Goal: Transaction & Acquisition: Purchase product/service

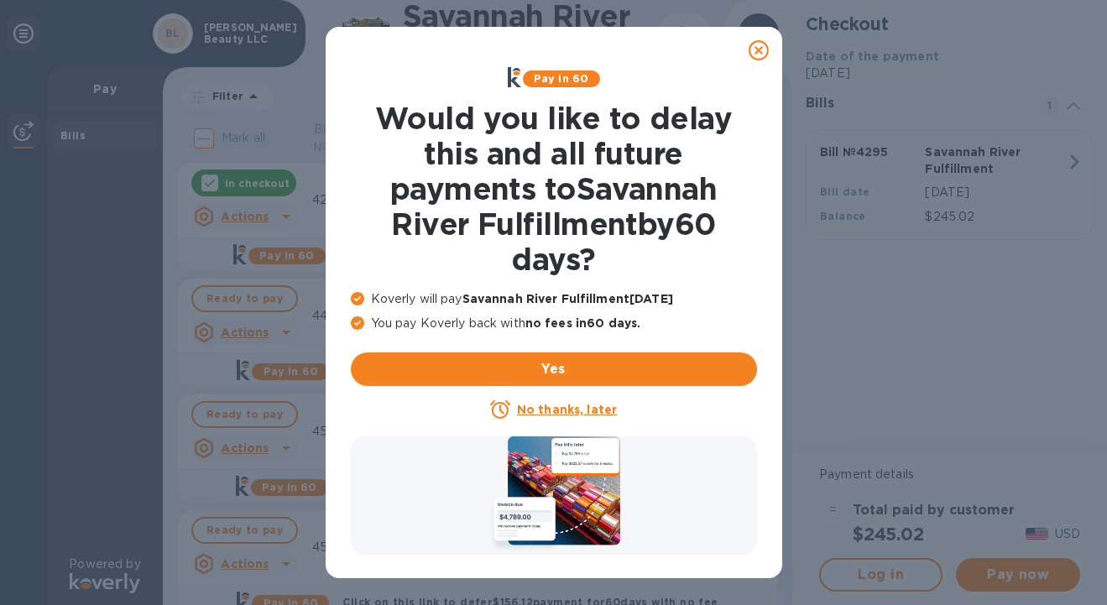
click at [760, 50] on icon at bounding box center [759, 50] width 20 height 20
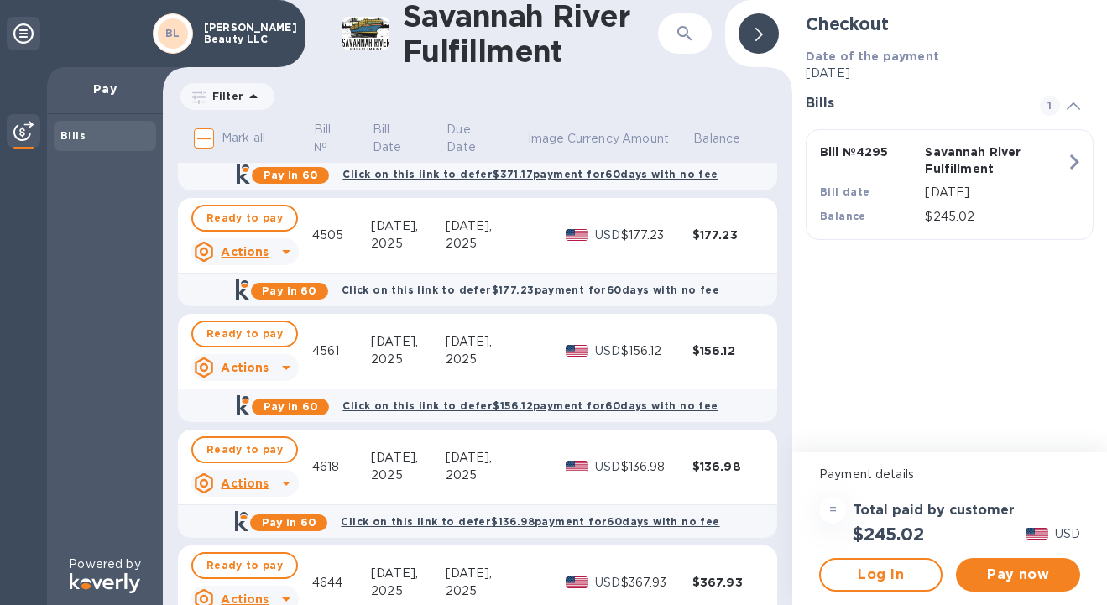
scroll to position [267, 0]
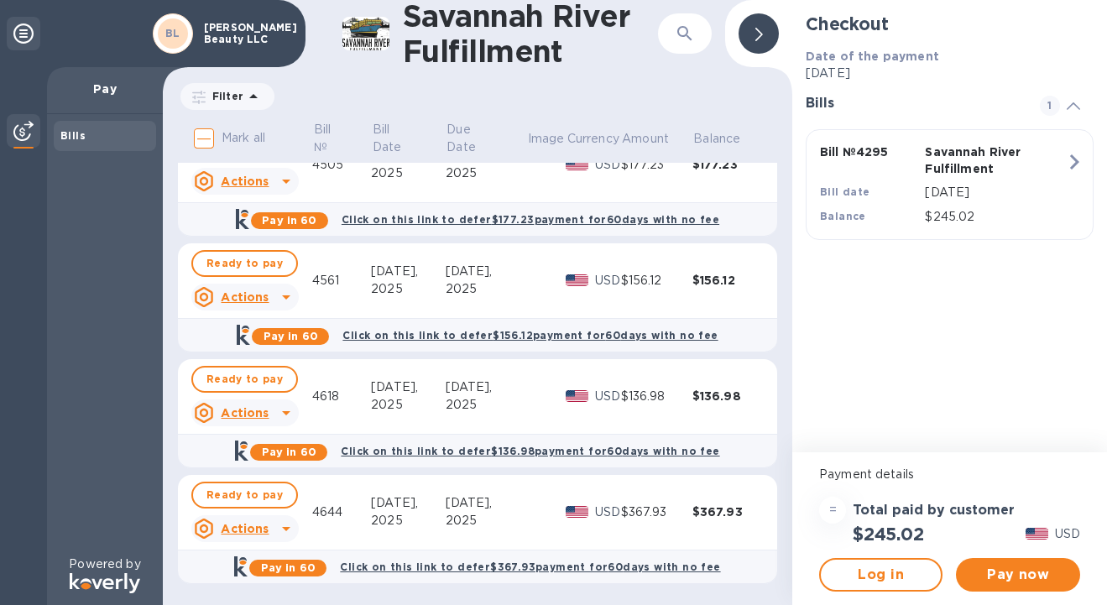
click at [764, 547] on td at bounding box center [770, 513] width 13 height 76
click at [797, 567] on div "Payment details = Total paid by customer $245.02 USD Log in Pay now" at bounding box center [949, 528] width 315 height 153
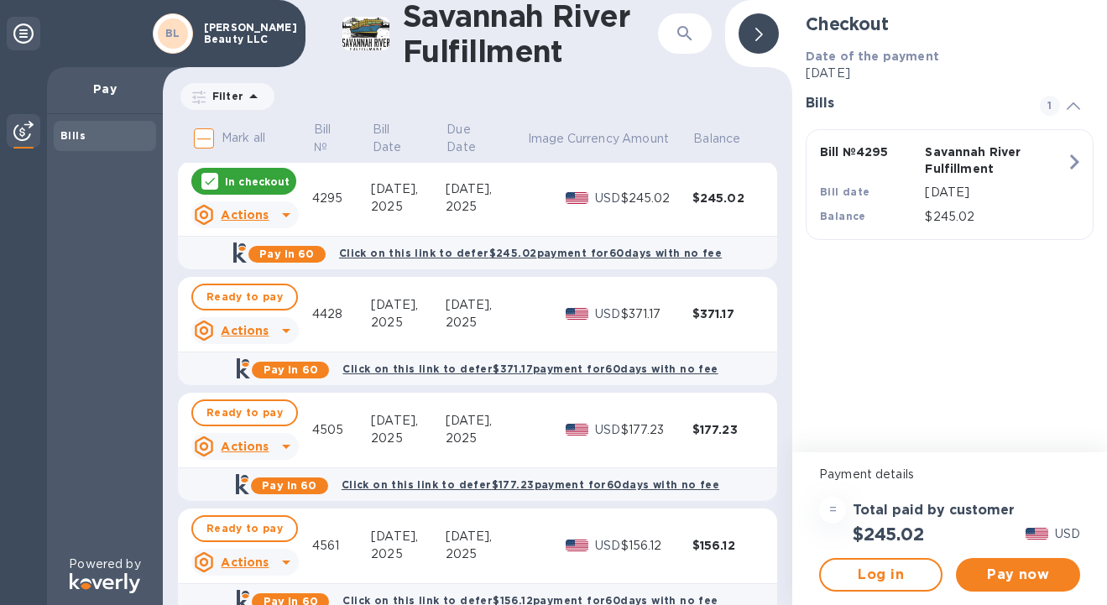
scroll to position [0, 0]
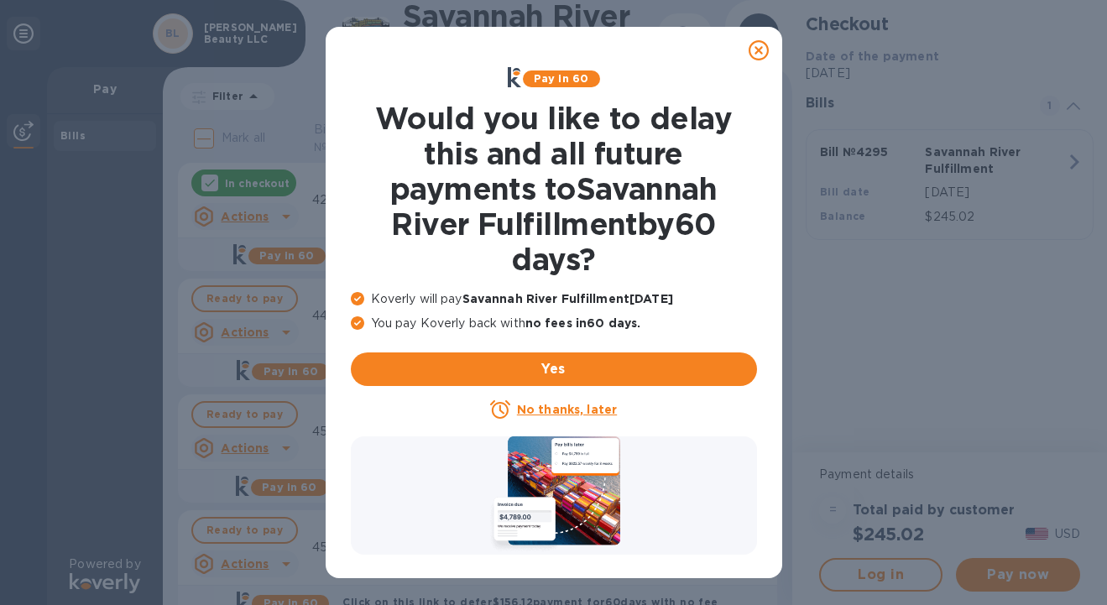
click at [755, 49] on icon at bounding box center [759, 50] width 20 height 20
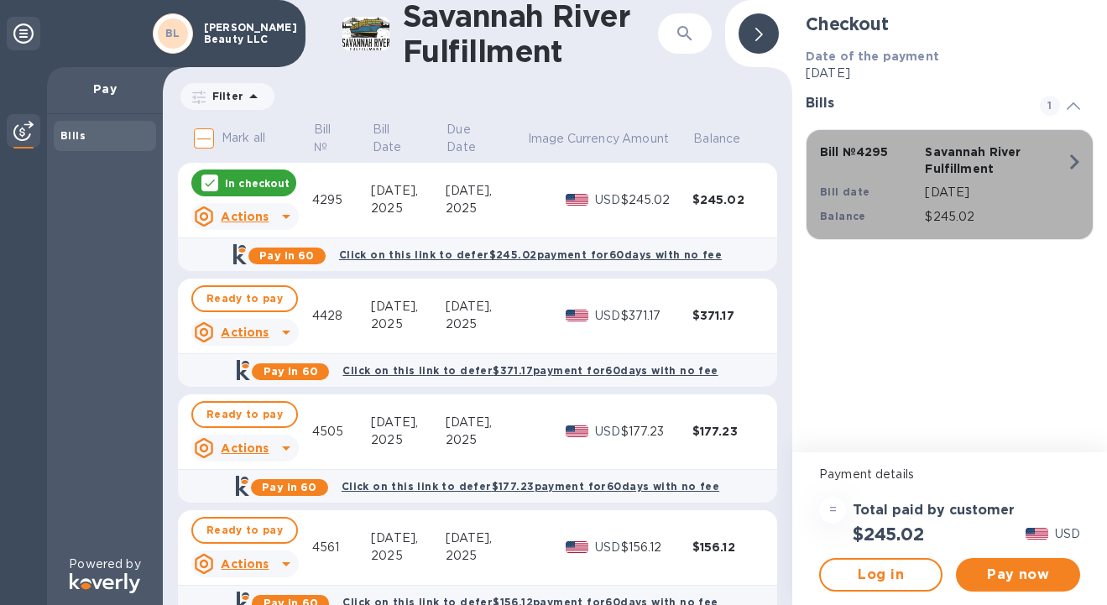
click at [1076, 157] on icon "button" at bounding box center [1074, 162] width 30 height 30
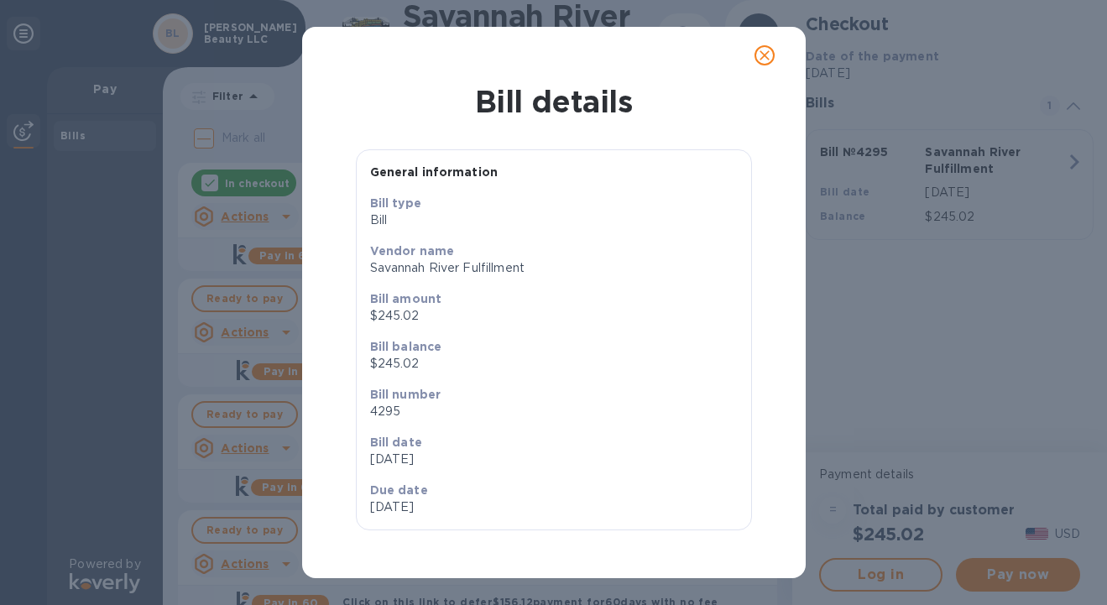
click at [1076, 159] on div "Bill details General information Bill type Bill Vendor name Savannah River Fulf…" at bounding box center [553, 302] width 1107 height 605
click at [762, 58] on icon "close" at bounding box center [764, 55] width 17 height 17
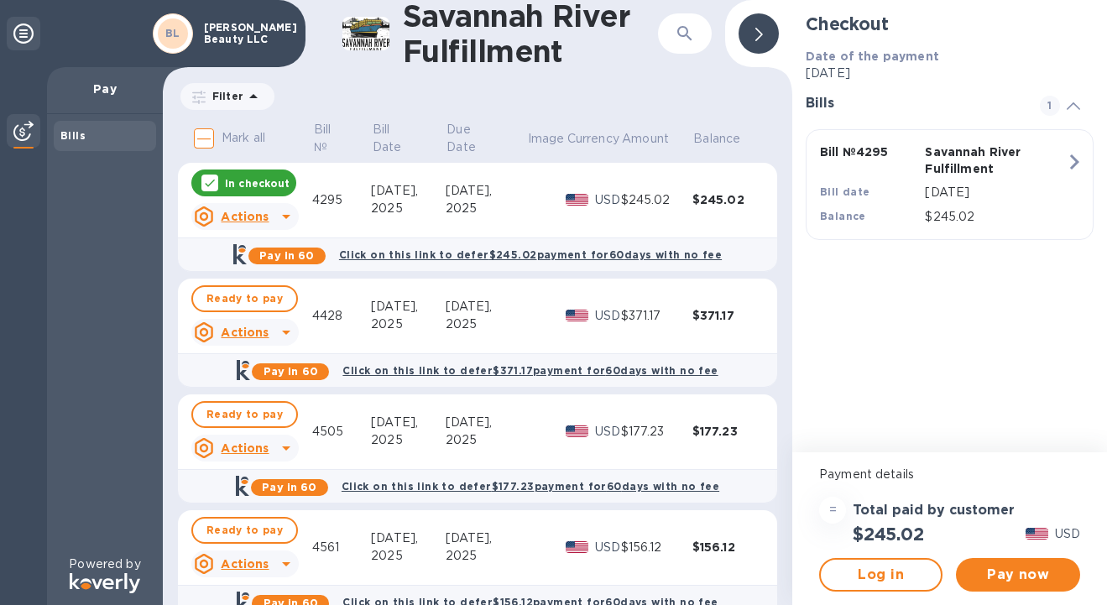
click at [247, 94] on icon at bounding box center [253, 96] width 20 height 20
click at [247, 93] on icon at bounding box center [253, 96] width 20 height 20
click at [670, 75] on div "Savannah River Fulfillment ​ Filter Amount Mark all Bill № Bill Date Due Date I…" at bounding box center [477, 302] width 629 height 605
click at [759, 30] on icon at bounding box center [759, 34] width 8 height 13
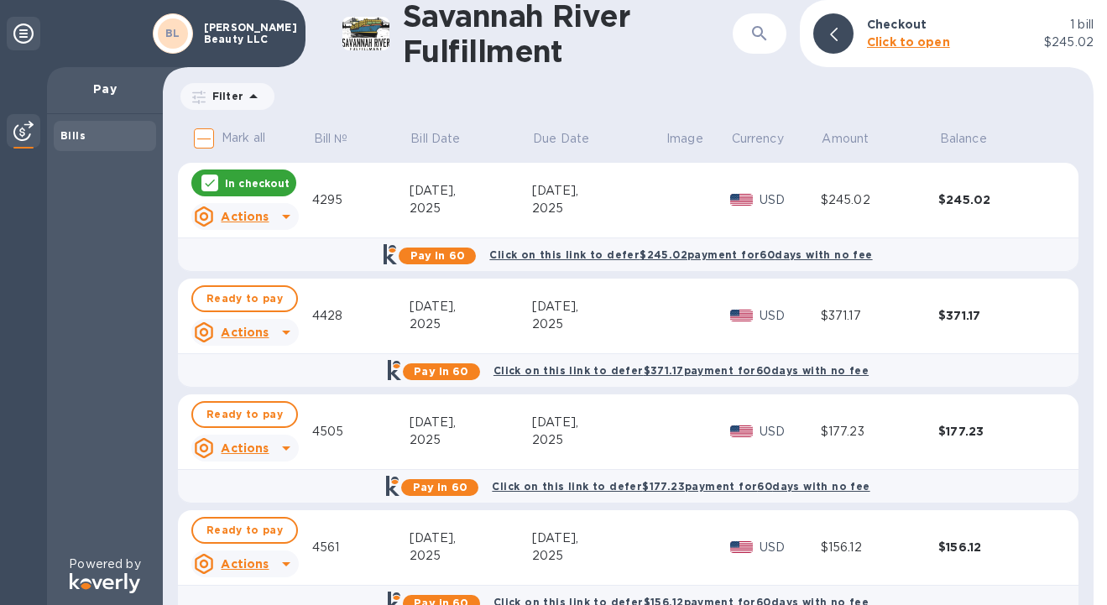
click at [921, 39] on b "Click to open" at bounding box center [908, 41] width 83 height 13
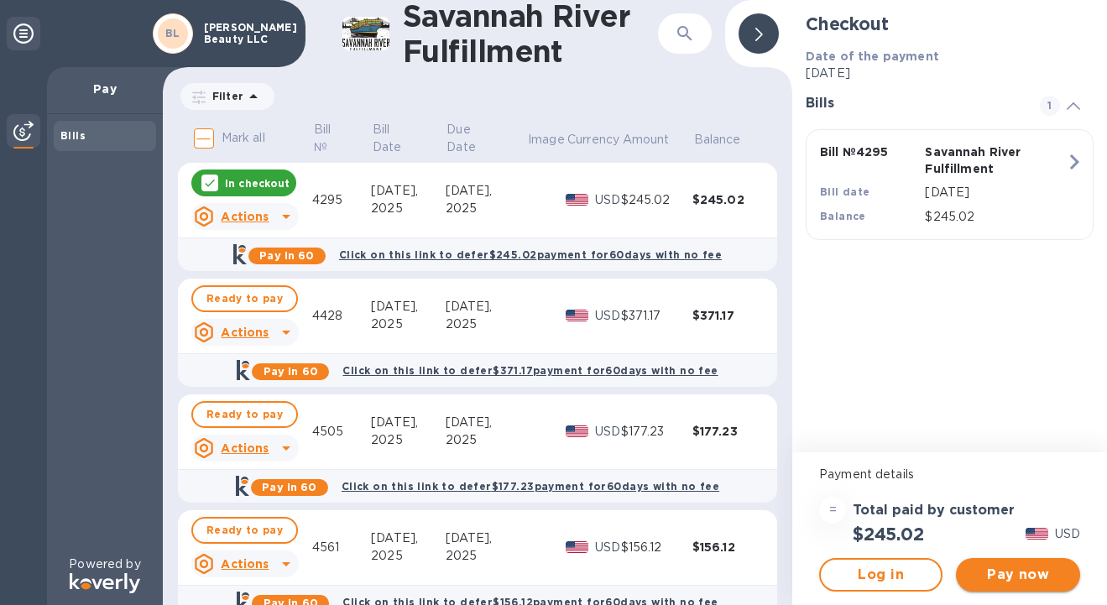
click at [1032, 571] on span "Pay now" at bounding box center [1017, 575] width 97 height 20
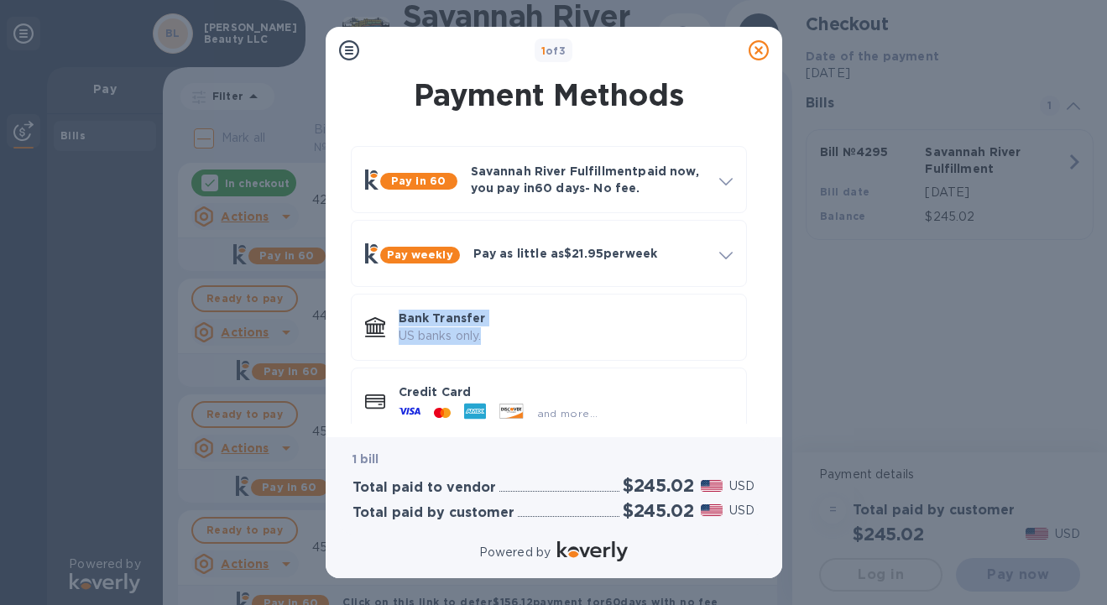
drag, startPoint x: 758, startPoint y: 304, endPoint x: 758, endPoint y: 357, distance: 52.9
click at [758, 358] on div "Pay in 60 Savannah River Fulfillment paid now, you pay in 60 days - No fee. App…" at bounding box center [549, 291] width 430 height 316
click at [728, 250] on span at bounding box center [725, 254] width 13 height 16
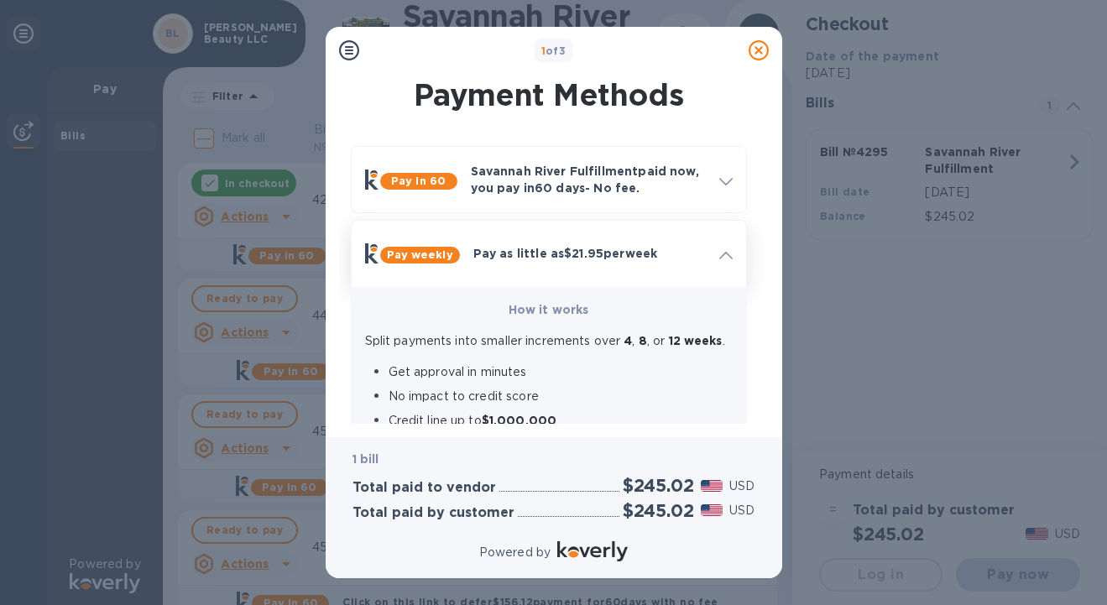
click at [728, 248] on span at bounding box center [725, 254] width 13 height 16
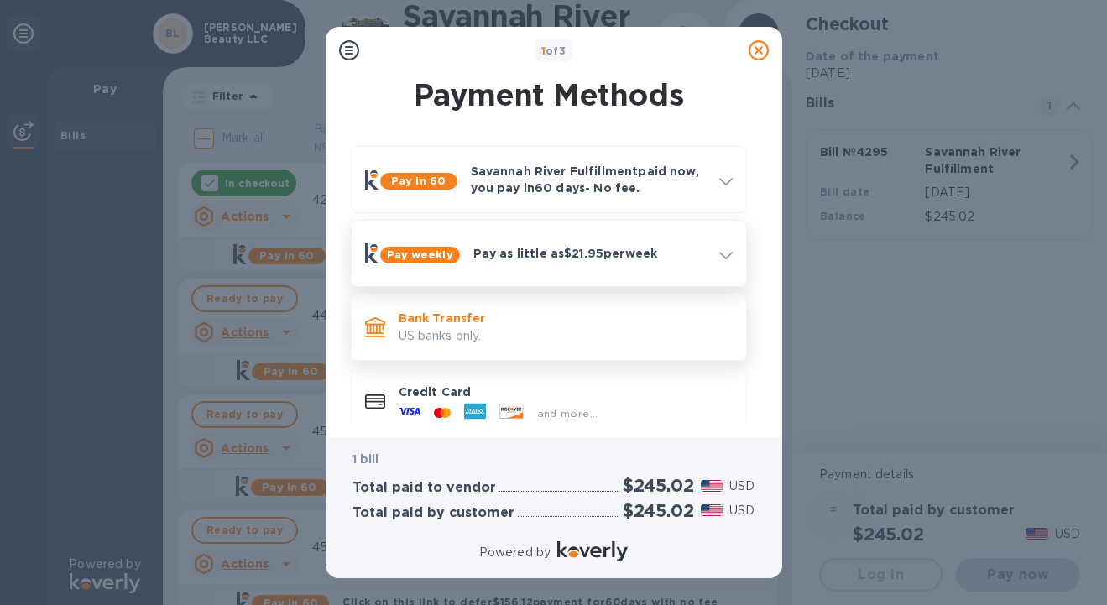
click at [493, 318] on p "Bank Transfer" at bounding box center [566, 318] width 334 height 17
